Goal: Information Seeking & Learning: Get advice/opinions

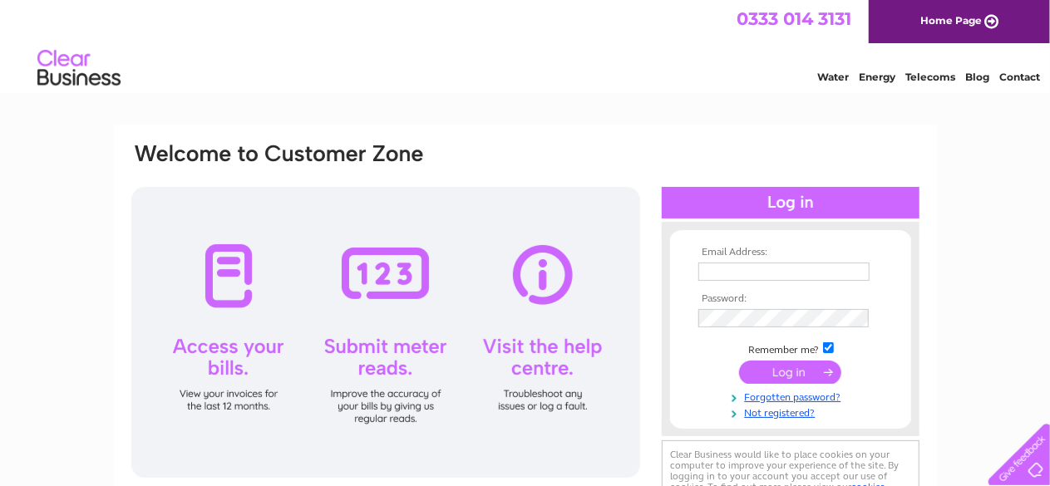
click at [713, 269] on input "text" at bounding box center [783, 272] width 171 height 18
type input "[PERSON_NAME][EMAIL_ADDRESS][DOMAIN_NAME]"
click at [796, 368] on input "submit" at bounding box center [790, 372] width 102 height 23
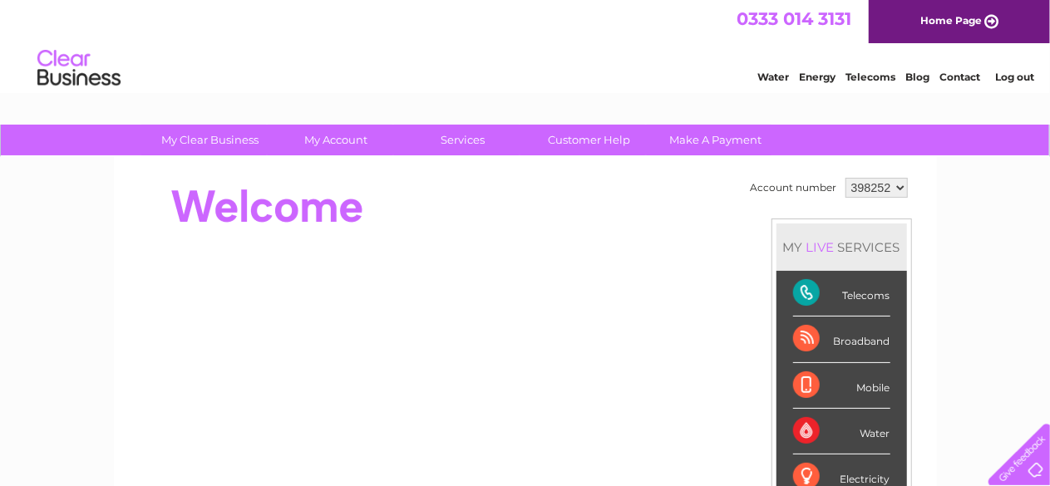
click at [816, 332] on div "Broadband" at bounding box center [841, 340] width 97 height 46
click at [811, 337] on div "Broadband" at bounding box center [841, 340] width 97 height 46
click at [594, 136] on link "Customer Help" at bounding box center [588, 140] width 137 height 31
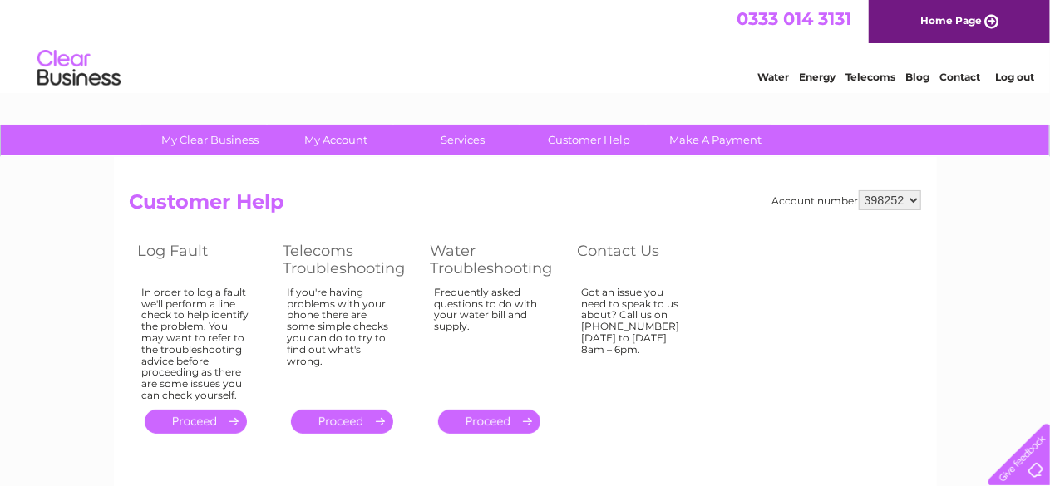
click at [913, 197] on select "398252" at bounding box center [890, 200] width 62 height 20
